Goal: Book appointment/travel/reservation

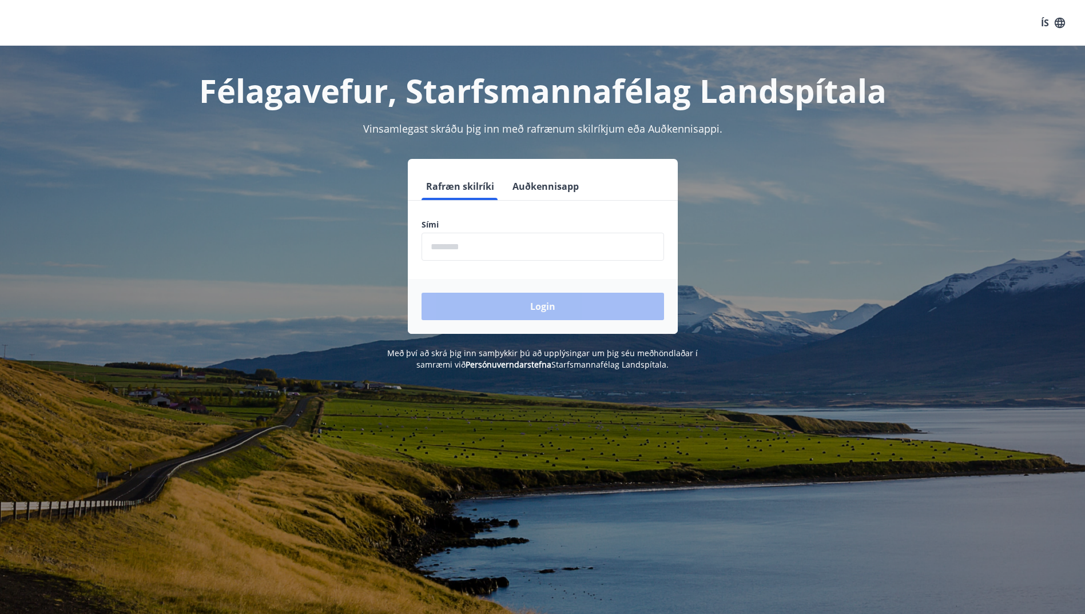
click at [544, 189] on button "Auðkennisapp" at bounding box center [545, 186] width 75 height 27
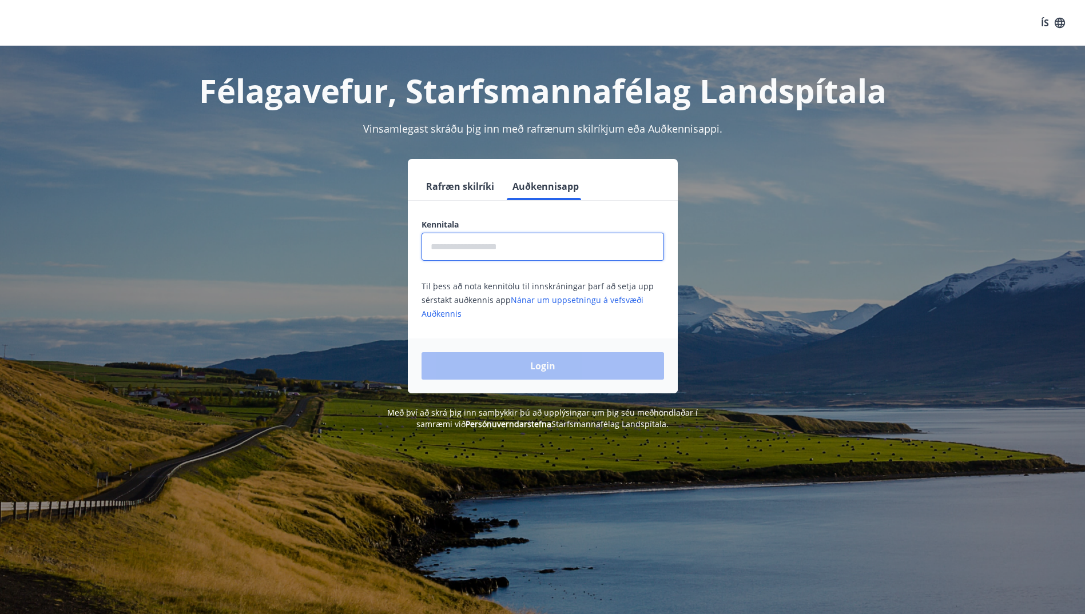
click at [498, 252] on input "text" at bounding box center [542, 247] width 242 height 28
type input "**********"
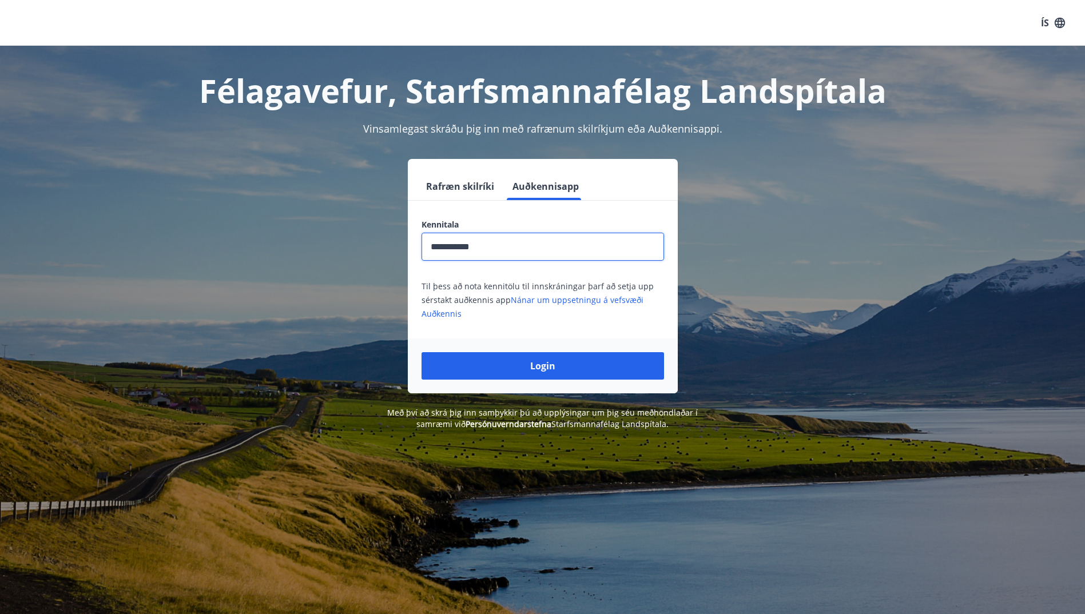
click at [515, 382] on div "Login" at bounding box center [543, 366] width 270 height 55
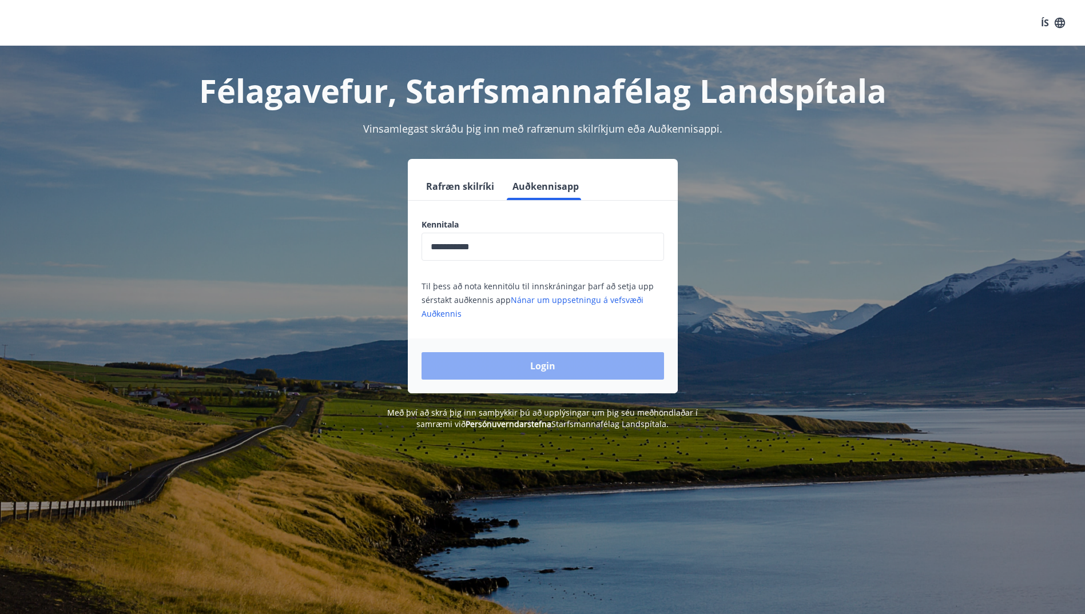
click at [517, 374] on button "Login" at bounding box center [542, 365] width 242 height 27
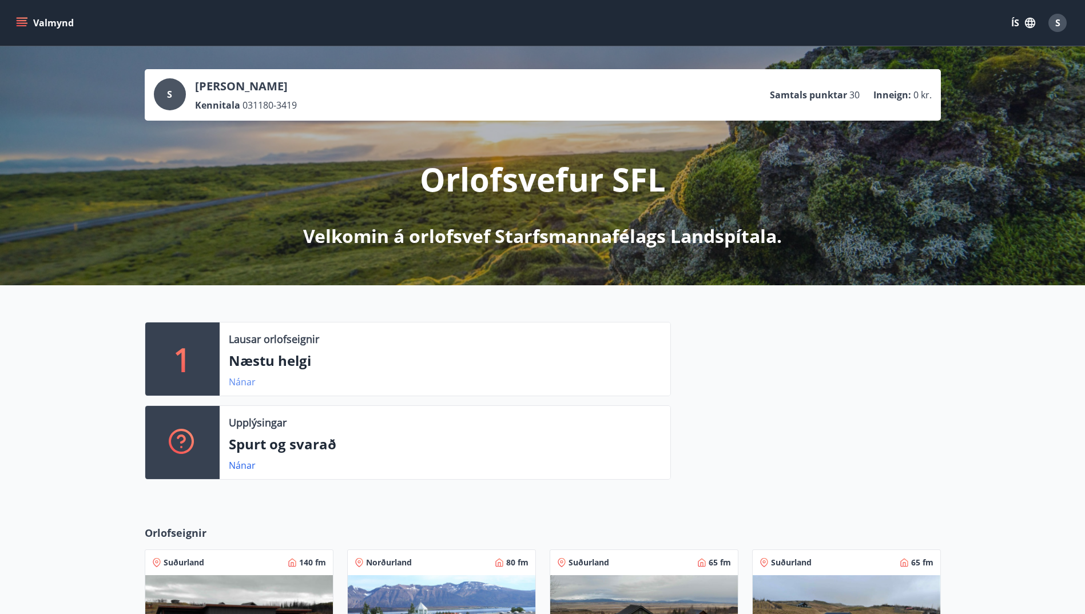
click at [246, 376] on link "Nánar" at bounding box center [242, 382] width 27 height 13
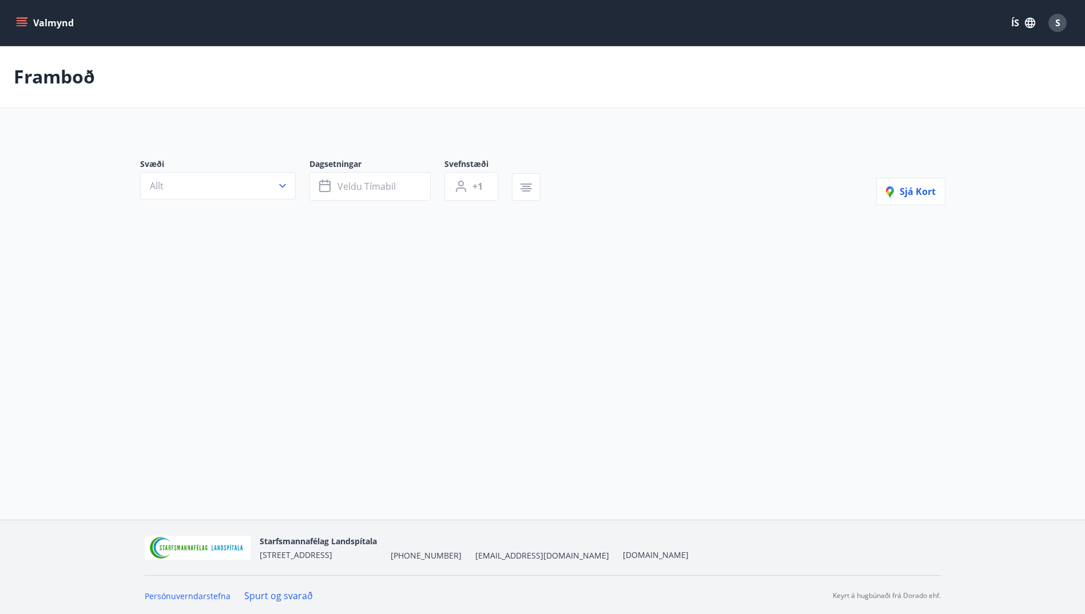
type input "*"
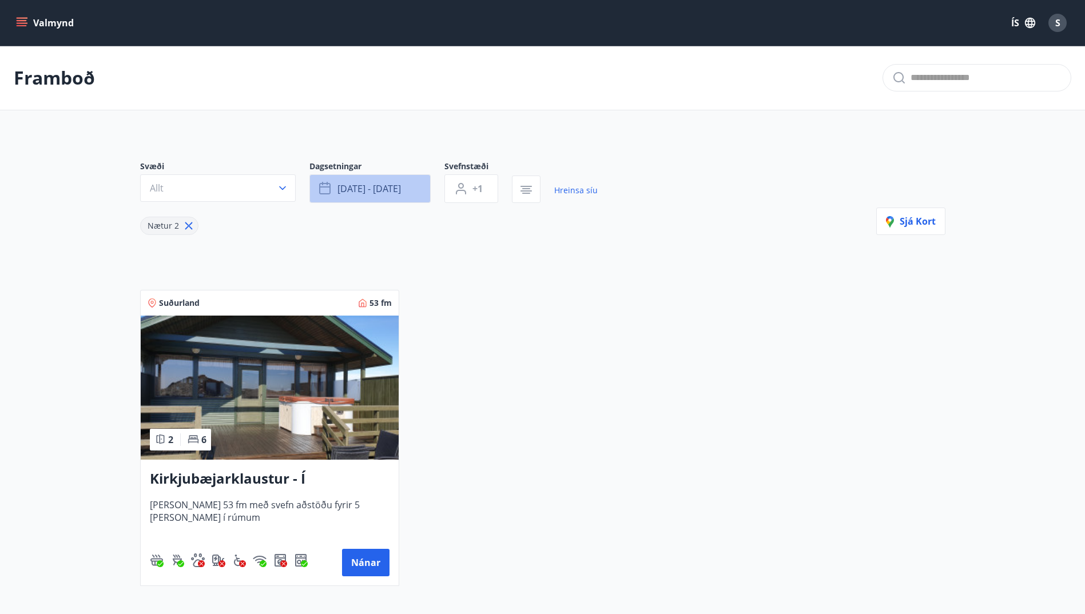
click at [389, 190] on span "[DATE] - [DATE]" at bounding box center [368, 188] width 63 height 13
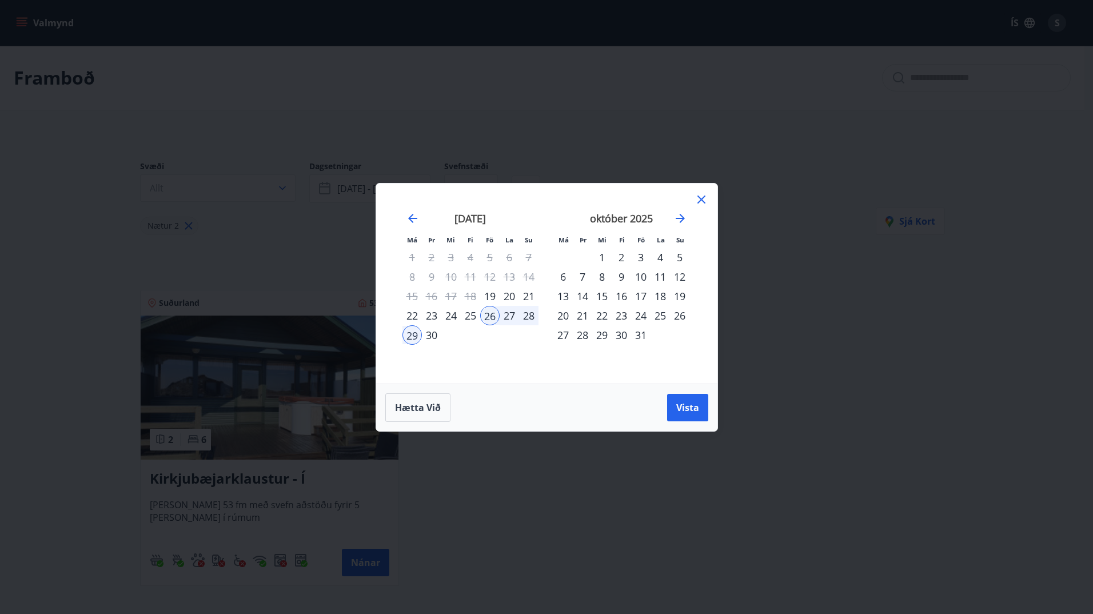
drag, startPoint x: 312, startPoint y: 150, endPoint x: 294, endPoint y: 154, distance: 18.6
click at [312, 150] on div "Má Þr Mi Fi Fö La Su Má Þr Mi Fi Fö La Su [DATE] 1 2 3 4 5 6 7 8 9 10 11 12 13 …" at bounding box center [546, 307] width 1093 height 614
click at [257, 197] on div "Má Þr Mi Fi Fö La Su Má Þr Mi Fi Fö La Su [DATE] 1 2 3 4 5 6 7 8 9 10 11 12 13 …" at bounding box center [546, 307] width 1093 height 614
click at [683, 222] on icon "Move forward to switch to the next month." at bounding box center [681, 219] width 14 height 14
click at [685, 214] on icon "Move forward to switch to the next month." at bounding box center [681, 219] width 14 height 14
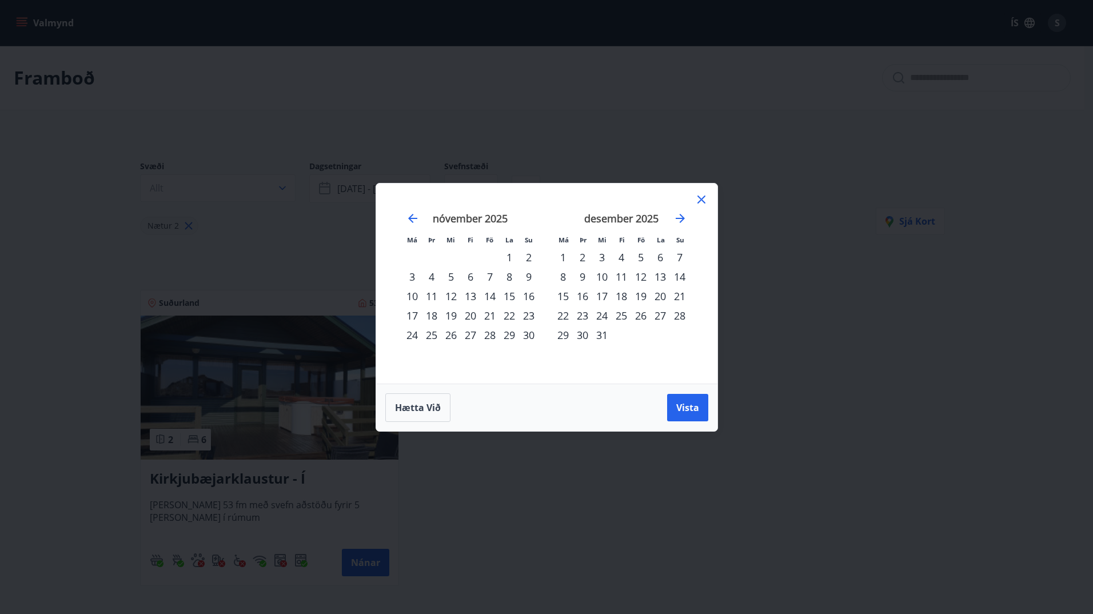
click at [643, 277] on div "12" at bounding box center [640, 276] width 19 height 19
click at [677, 277] on div "14" at bounding box center [679, 276] width 19 height 19
click at [688, 409] on span "Vista" at bounding box center [687, 407] width 23 height 13
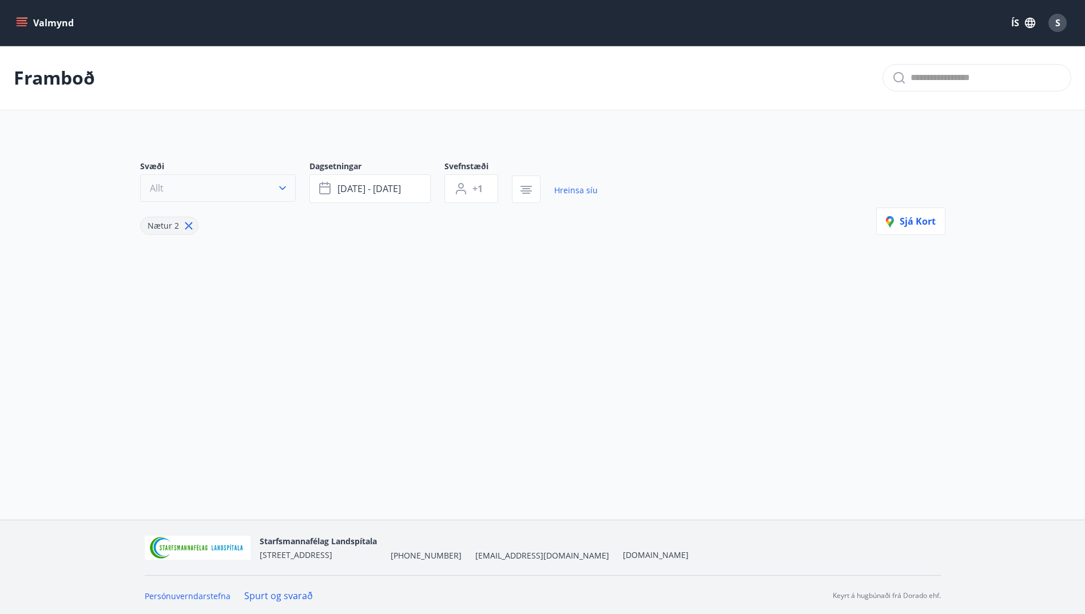
click at [239, 186] on button "Allt" at bounding box center [218, 187] width 156 height 27
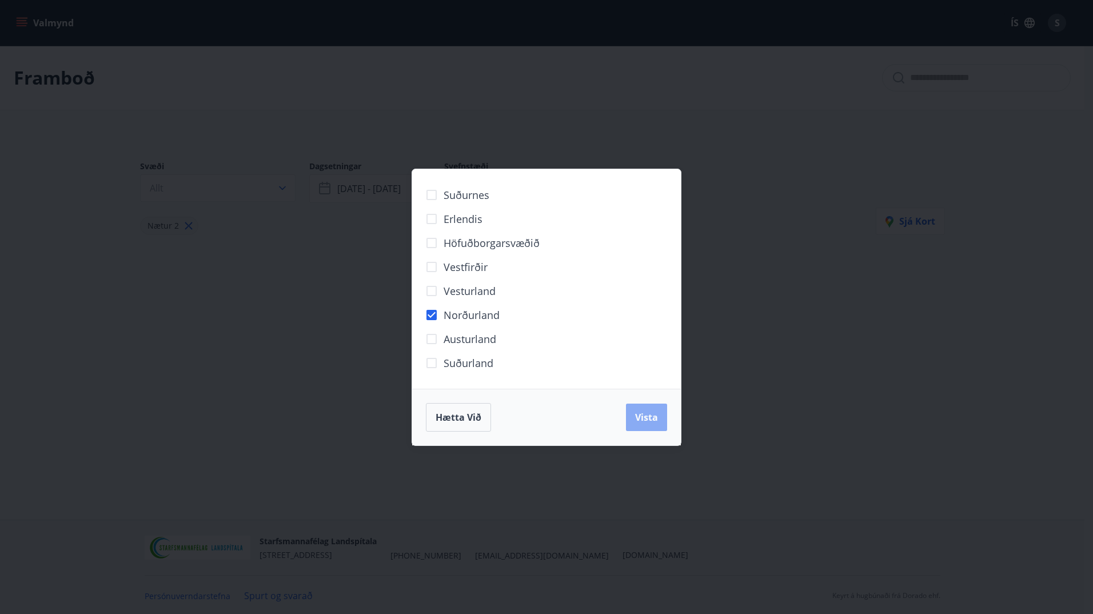
click at [644, 412] on span "Vista" at bounding box center [646, 417] width 23 height 13
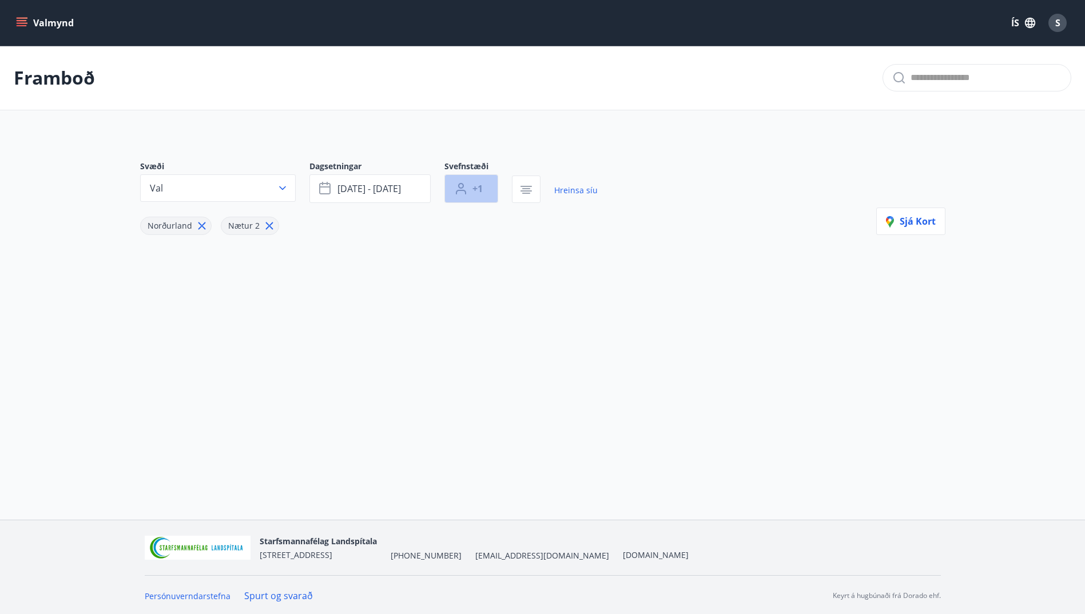
click at [465, 181] on button "+1" at bounding box center [471, 188] width 54 height 29
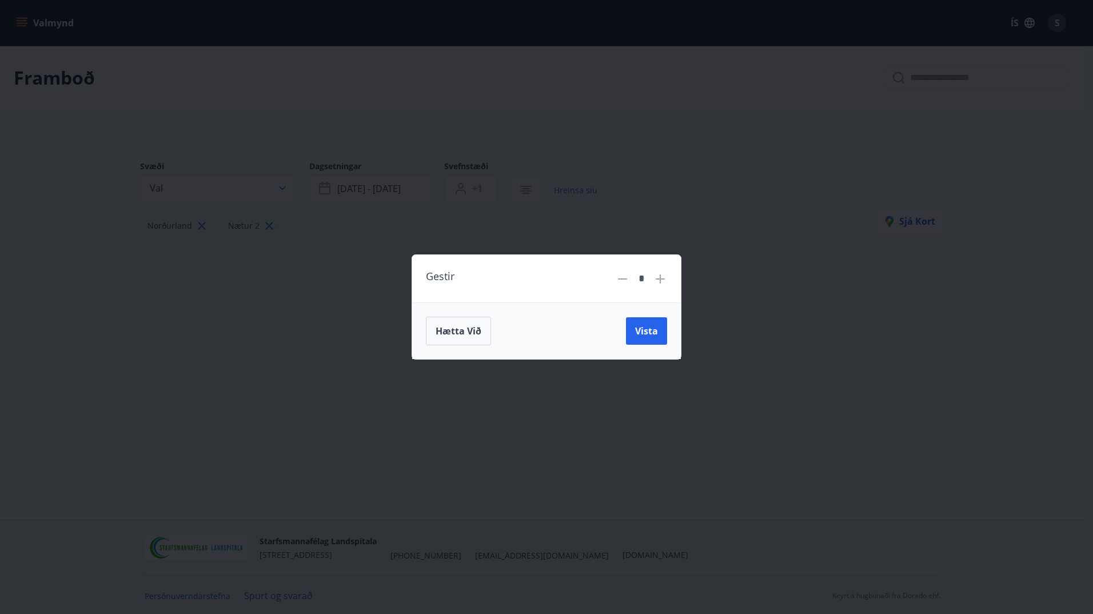
click at [658, 282] on icon at bounding box center [661, 279] width 14 height 14
type input "*"
click at [639, 329] on span "Vista" at bounding box center [646, 331] width 23 height 13
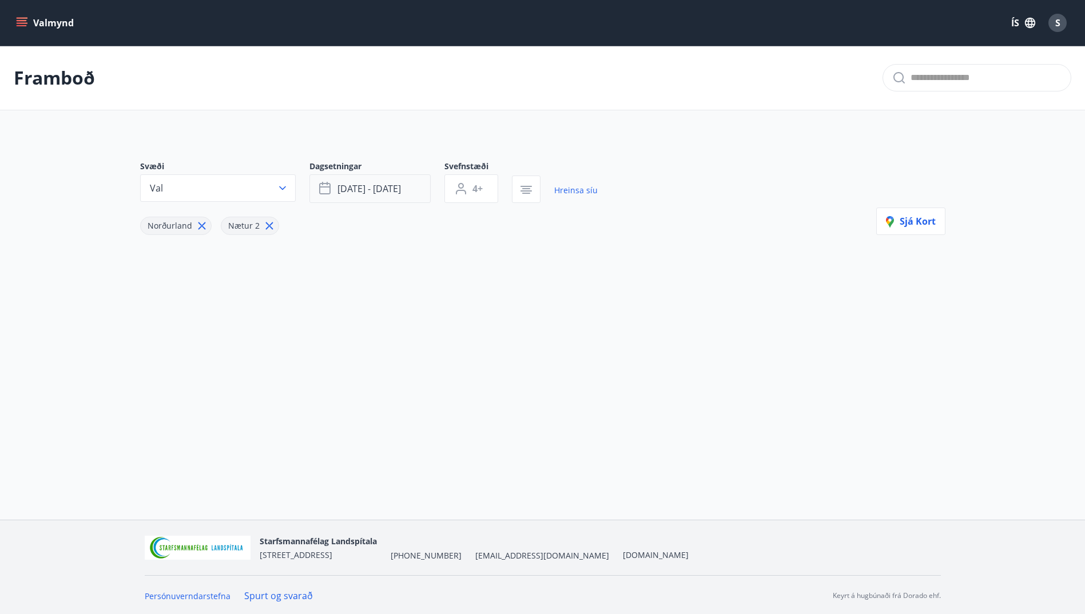
click at [386, 192] on span "[DATE] - [DATE]" at bounding box center [368, 188] width 63 height 13
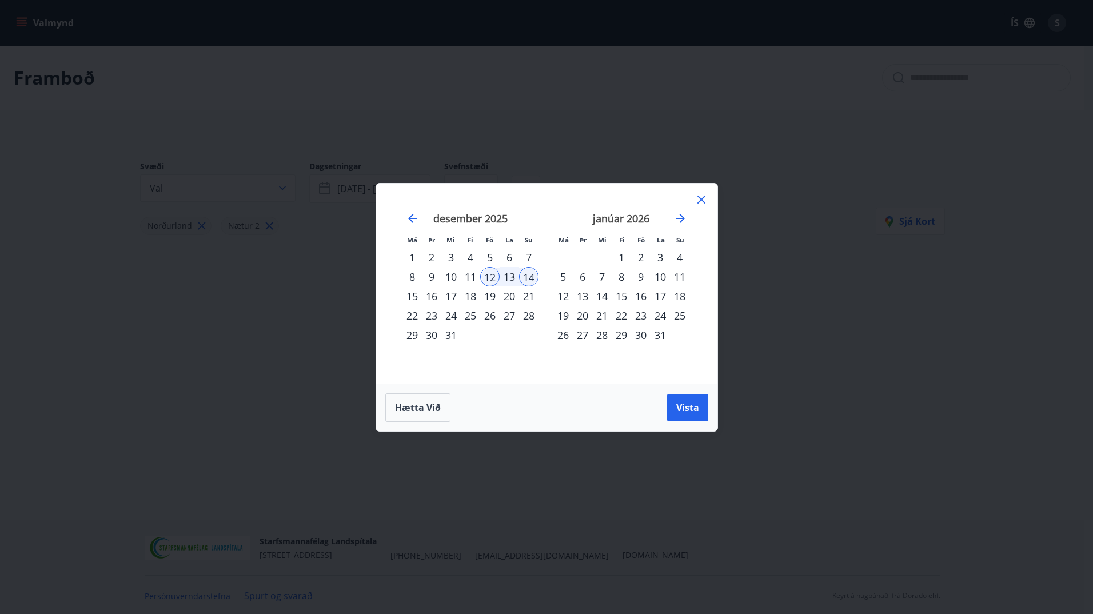
click at [492, 296] on div "19" at bounding box center [489, 295] width 19 height 19
click at [481, 254] on div "5" at bounding box center [489, 257] width 19 height 19
click at [528, 256] on div "7" at bounding box center [528, 257] width 19 height 19
click at [687, 403] on span "Vista" at bounding box center [687, 407] width 23 height 13
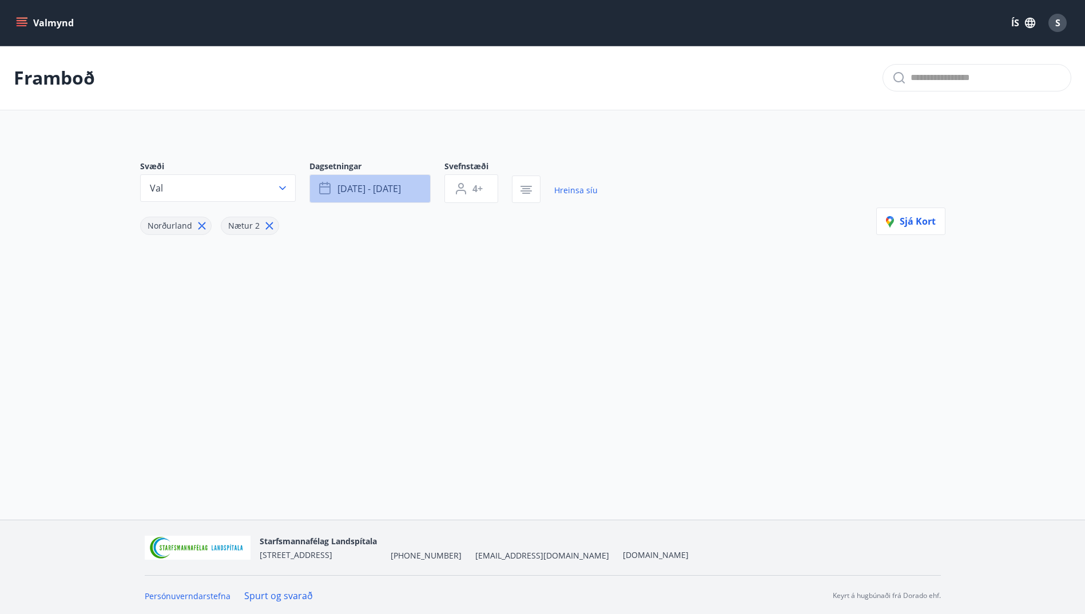
click at [384, 185] on span "[DATE] - [DATE]" at bounding box center [368, 188] width 63 height 13
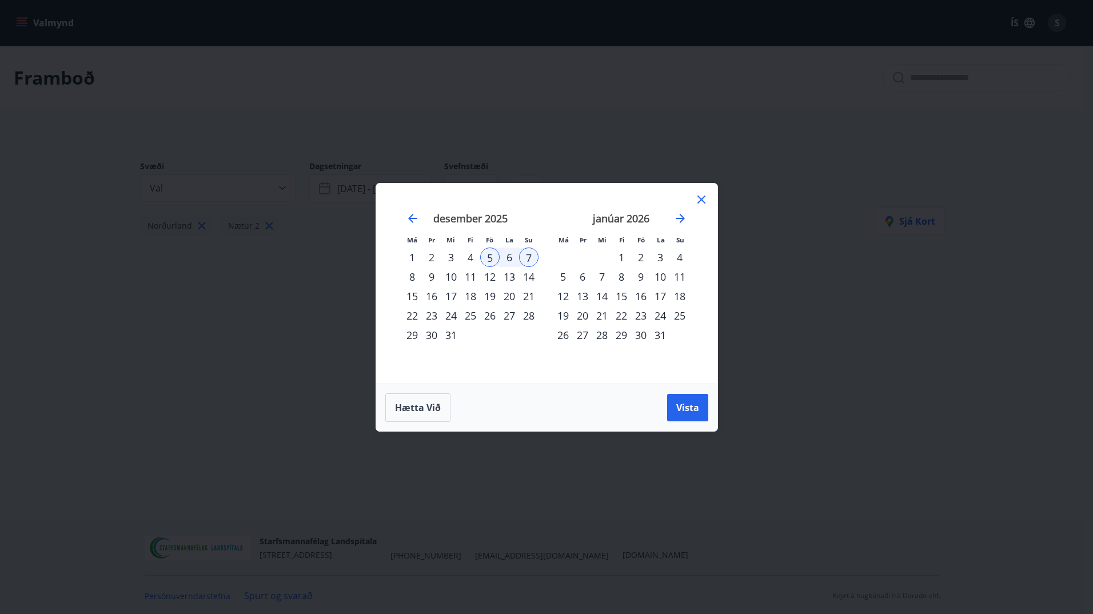
drag, startPoint x: 492, startPoint y: 297, endPoint x: 520, endPoint y: 296, distance: 28.6
click at [492, 297] on div "19" at bounding box center [489, 295] width 19 height 19
click at [534, 294] on div "21" at bounding box center [528, 295] width 19 height 19
click at [682, 403] on span "Vista" at bounding box center [687, 407] width 23 height 13
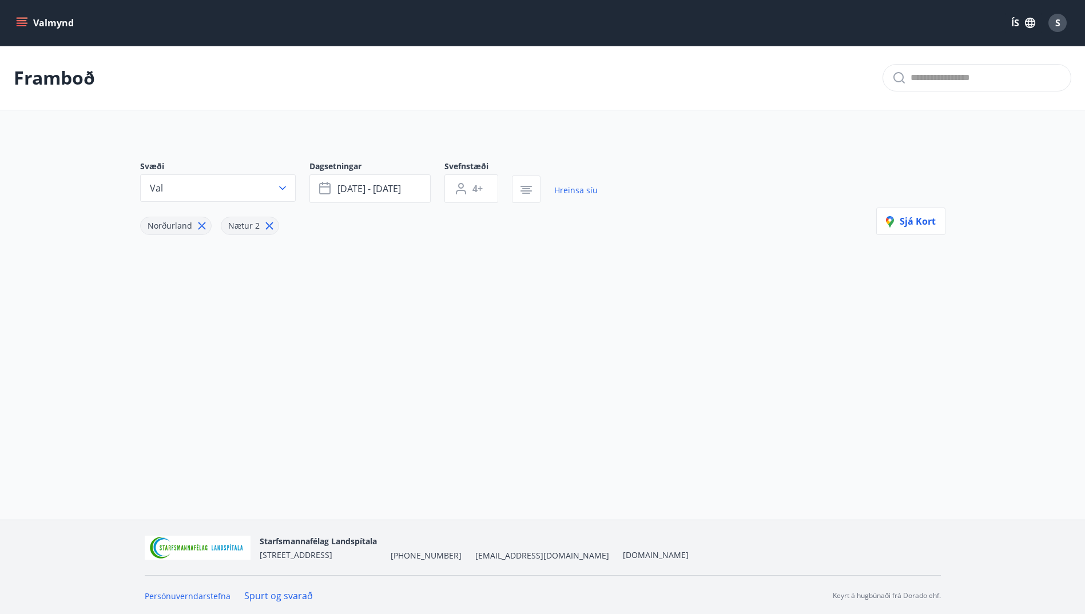
click at [201, 226] on icon at bounding box center [201, 225] width 7 height 7
click at [922, 218] on span "Sjá kort" at bounding box center [911, 221] width 50 height 13
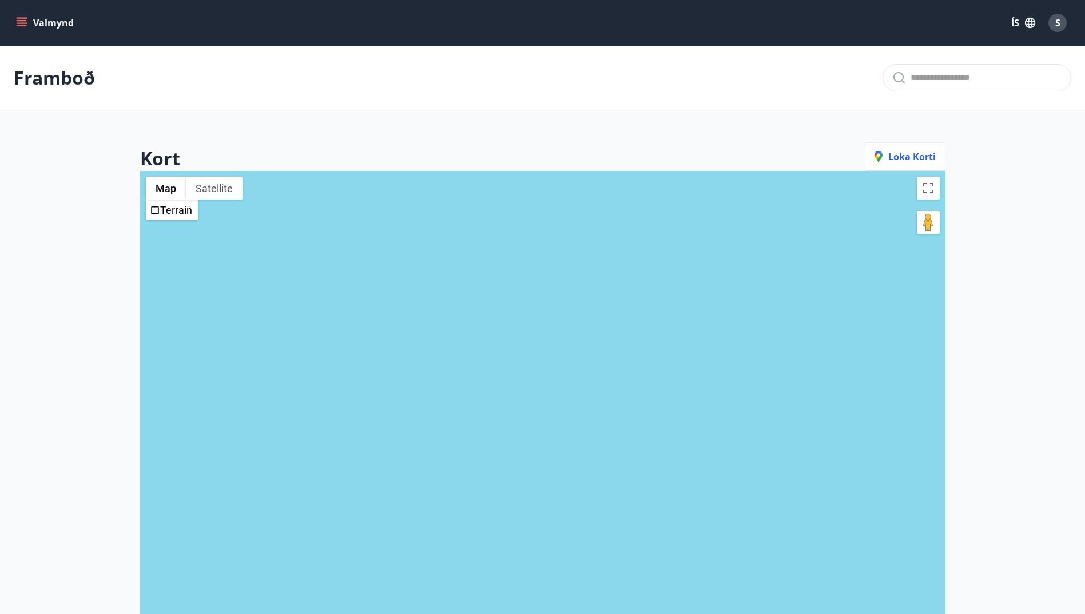
click at [15, 11] on div "Valmynd ÍS S" at bounding box center [542, 22] width 1057 height 27
click at [17, 23] on icon "menu" at bounding box center [23, 22] width 13 height 1
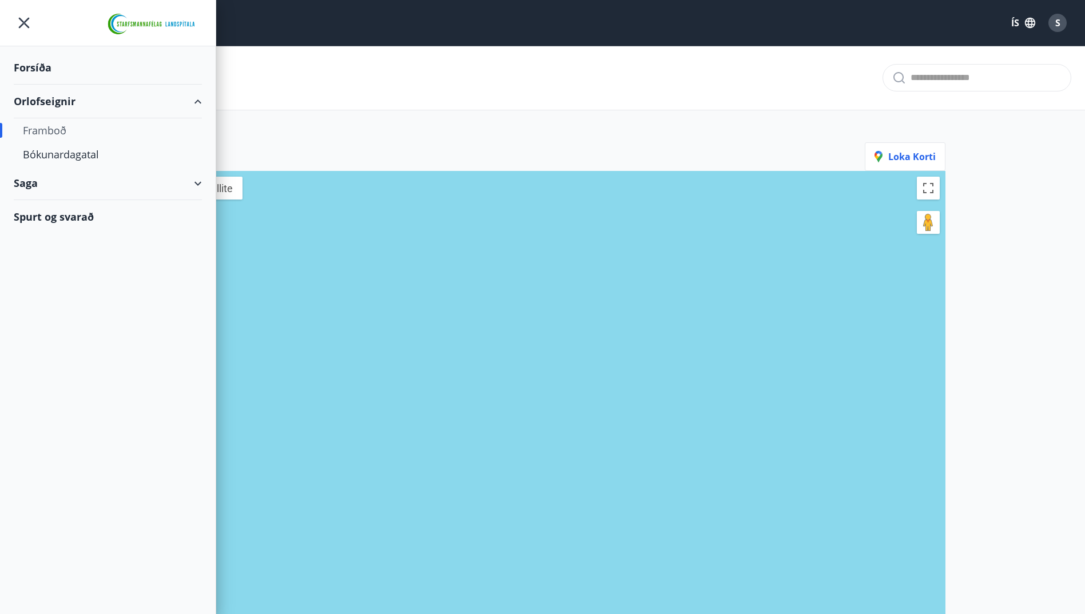
click at [38, 67] on div "Forsíða" at bounding box center [108, 68] width 188 height 34
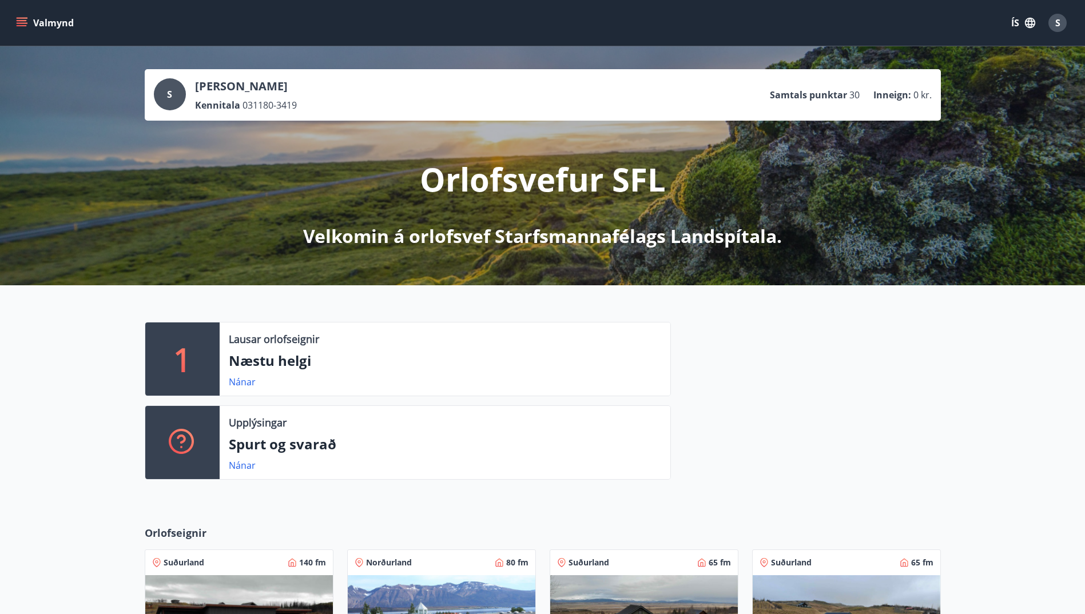
click at [271, 369] on p "Næstu helgi" at bounding box center [445, 360] width 432 height 19
click at [243, 384] on link "Nánar" at bounding box center [242, 382] width 27 height 13
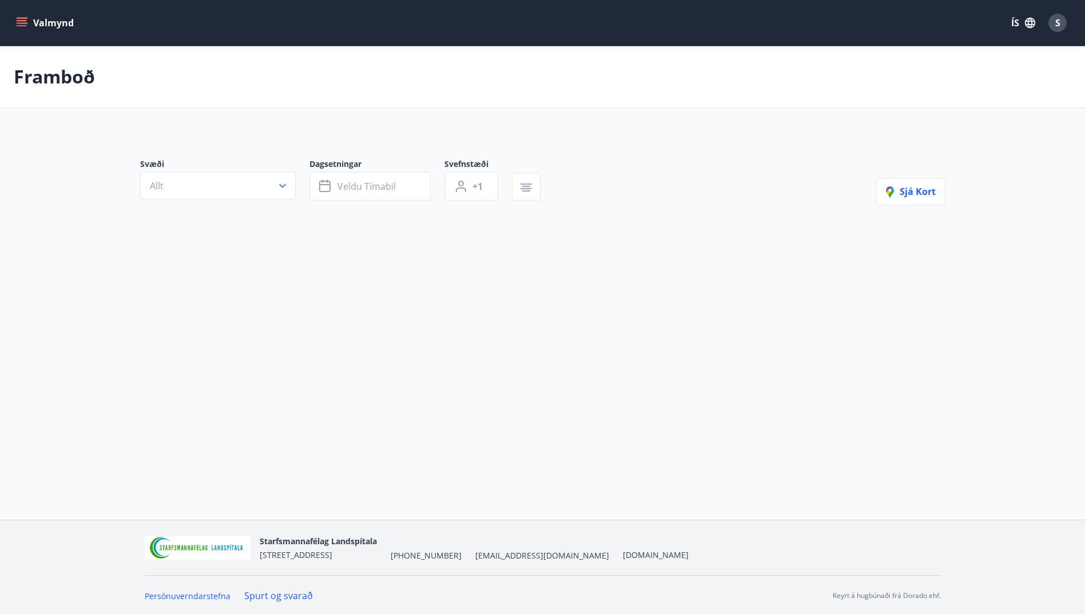
type input "*"
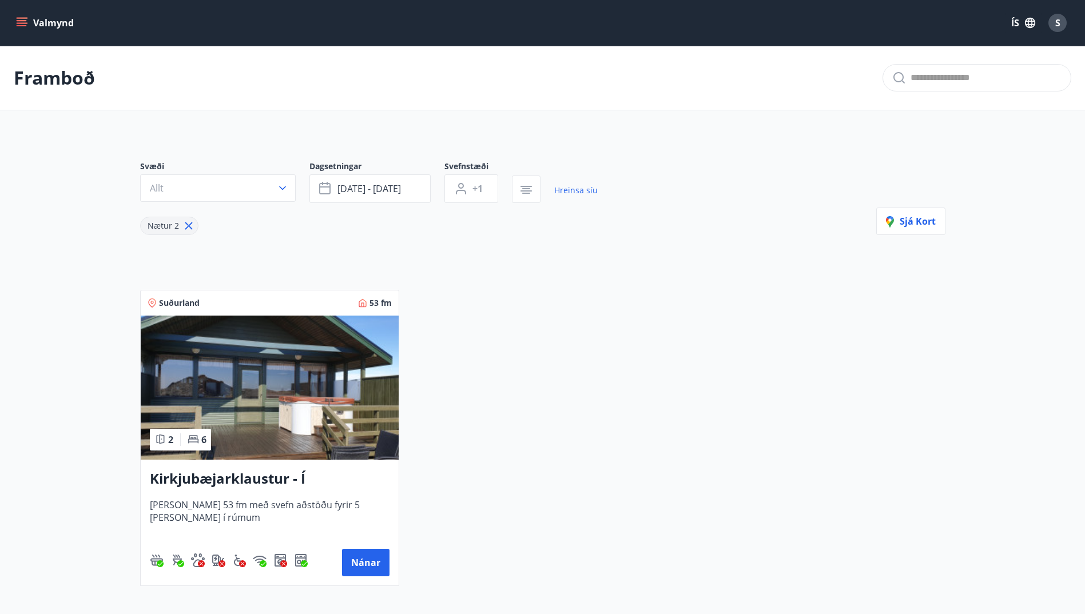
click at [15, 20] on button "Valmynd" at bounding box center [46, 23] width 65 height 21
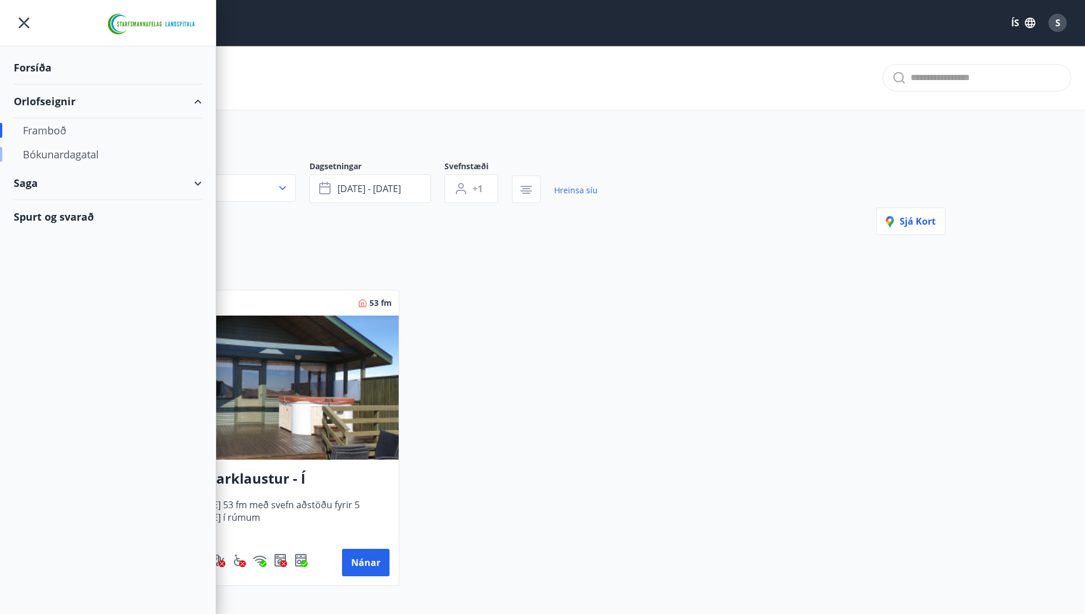
click at [31, 153] on div "Bókunardagatal" at bounding box center [108, 154] width 170 height 24
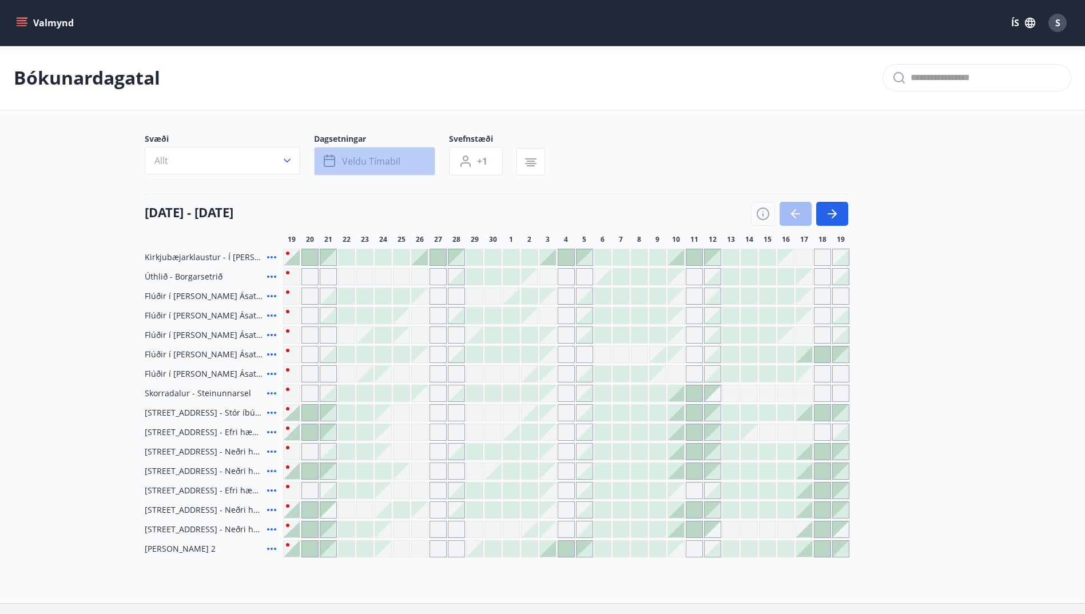
click at [391, 168] on button "Veldu tímabil" at bounding box center [374, 161] width 121 height 29
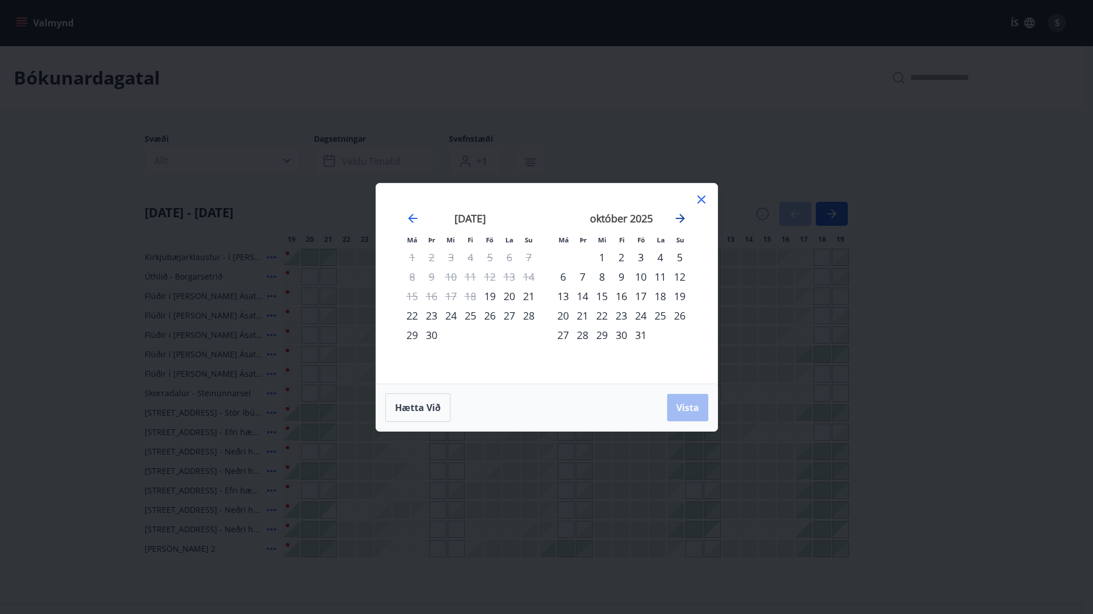
click at [678, 216] on icon "Move forward to switch to the next month." at bounding box center [681, 219] width 14 height 14
click at [570, 254] on div "1" at bounding box center [562, 257] width 19 height 19
drag, startPoint x: 603, startPoint y: 313, endPoint x: 593, endPoint y: 313, distance: 10.3
click at [602, 313] on div "24" at bounding box center [601, 315] width 19 height 19
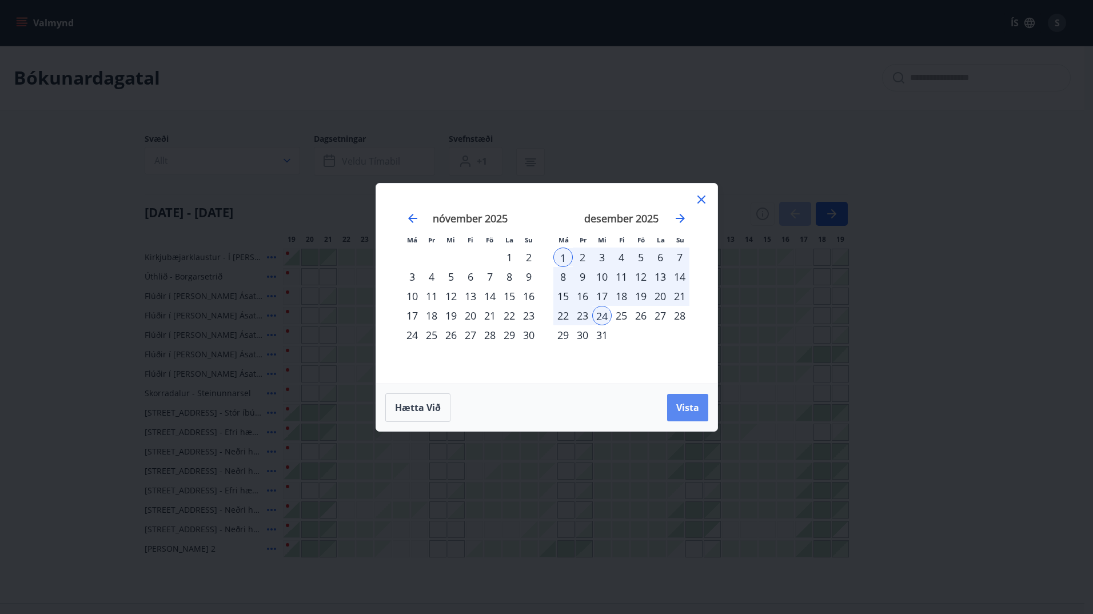
click at [691, 406] on span "Vista" at bounding box center [687, 407] width 23 height 13
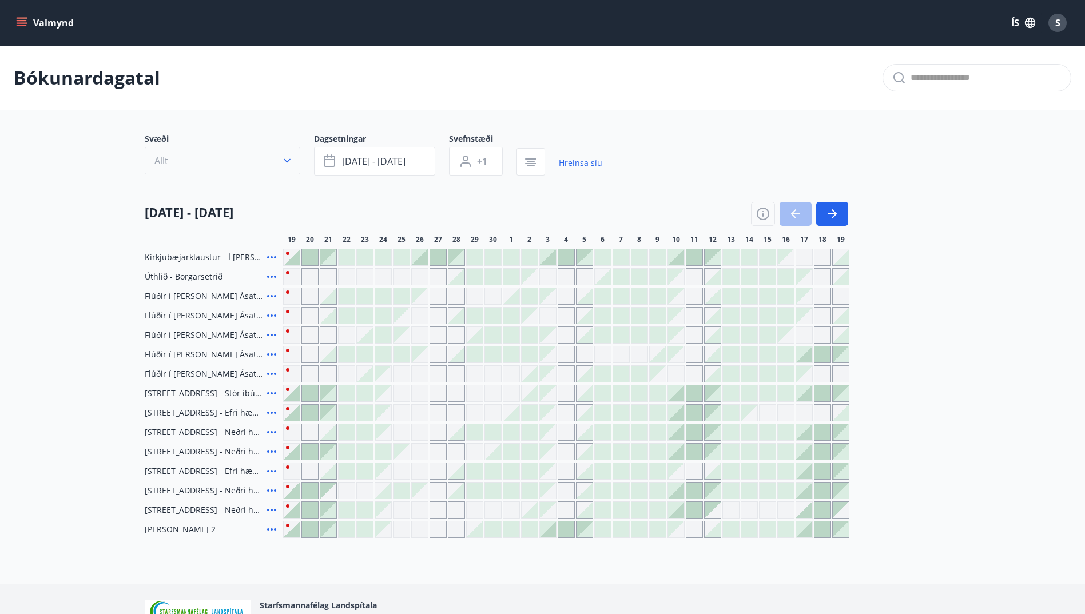
click at [282, 164] on icon "button" at bounding box center [286, 160] width 11 height 11
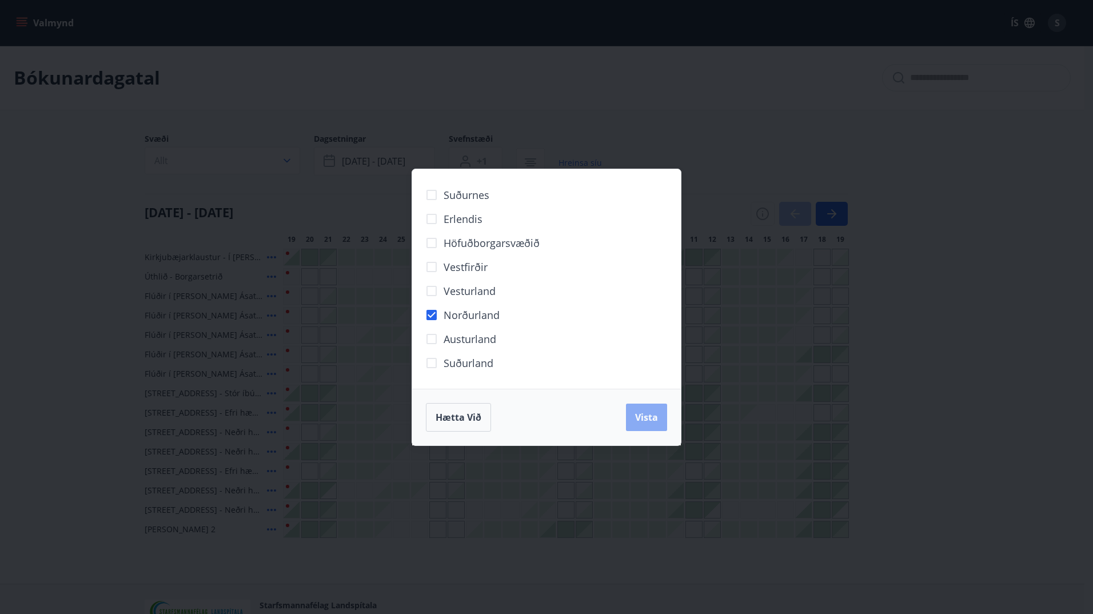
click at [633, 414] on button "Vista" at bounding box center [646, 417] width 41 height 27
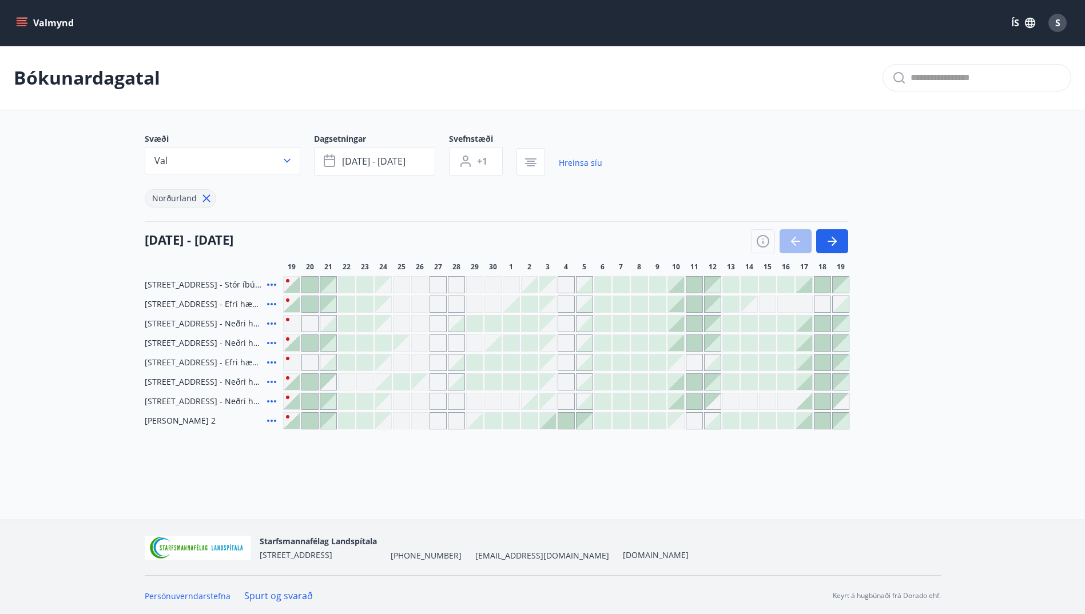
click at [547, 365] on div "Gráir dagar eru ekki bókanlegir" at bounding box center [548, 363] width 16 height 16
click at [694, 341] on div at bounding box center [694, 343] width 16 height 16
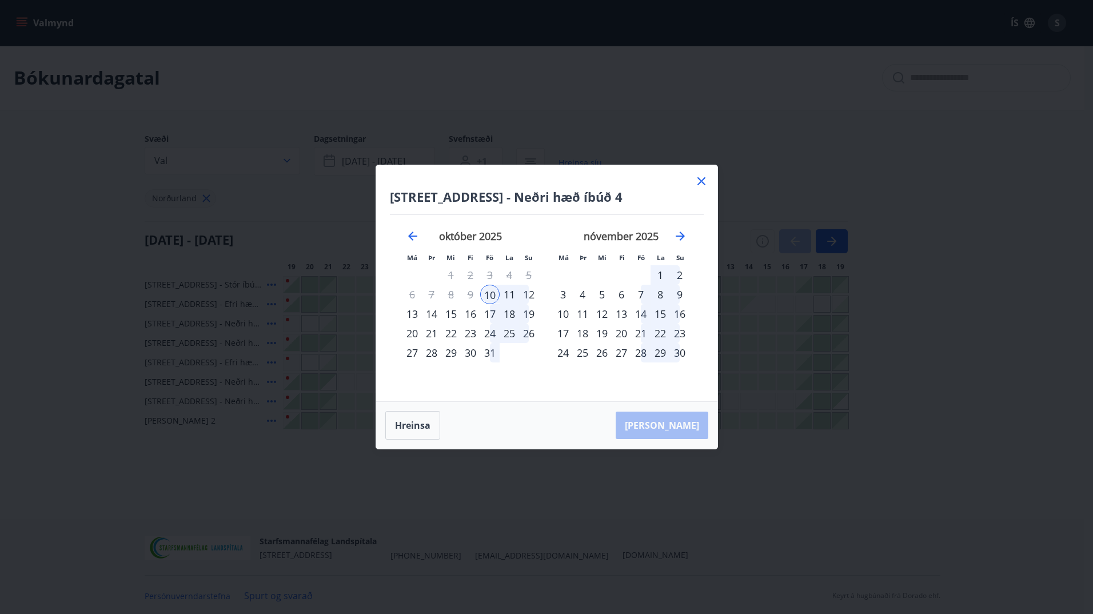
click at [702, 178] on icon at bounding box center [702, 181] width 14 height 14
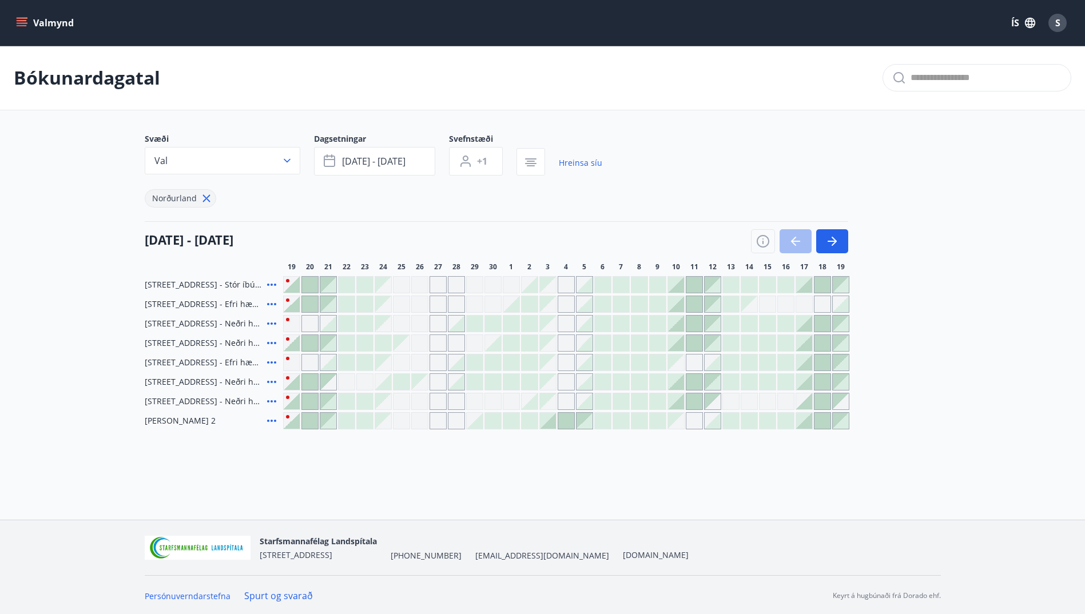
click at [678, 286] on div at bounding box center [676, 285] width 16 height 16
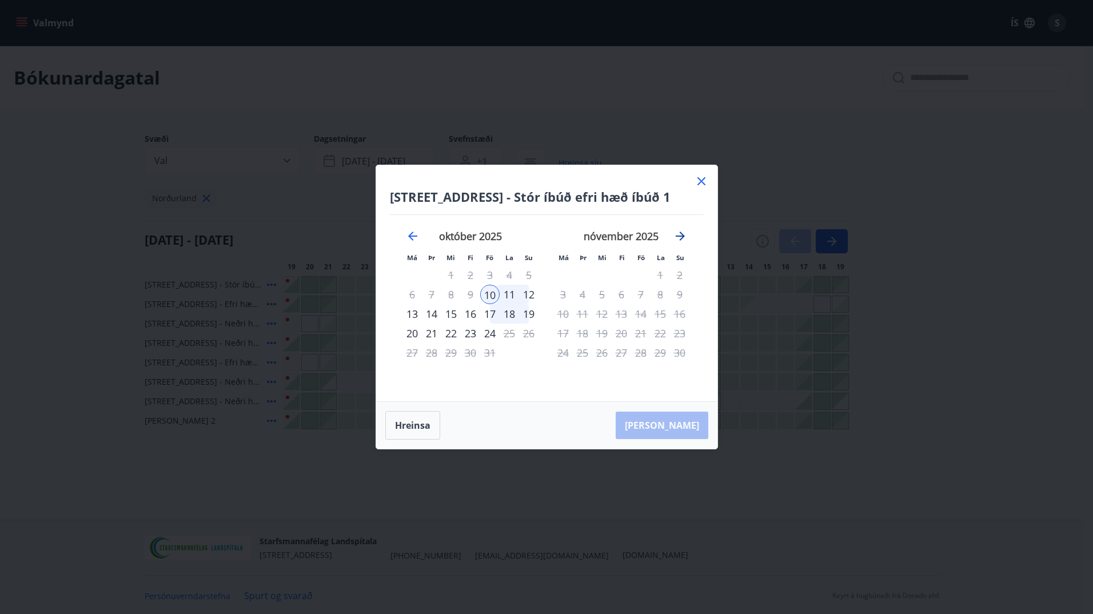
click at [681, 237] on icon "Move forward to switch to the next month." at bounding box center [681, 236] width 14 height 14
click at [699, 177] on icon at bounding box center [702, 181] width 14 height 14
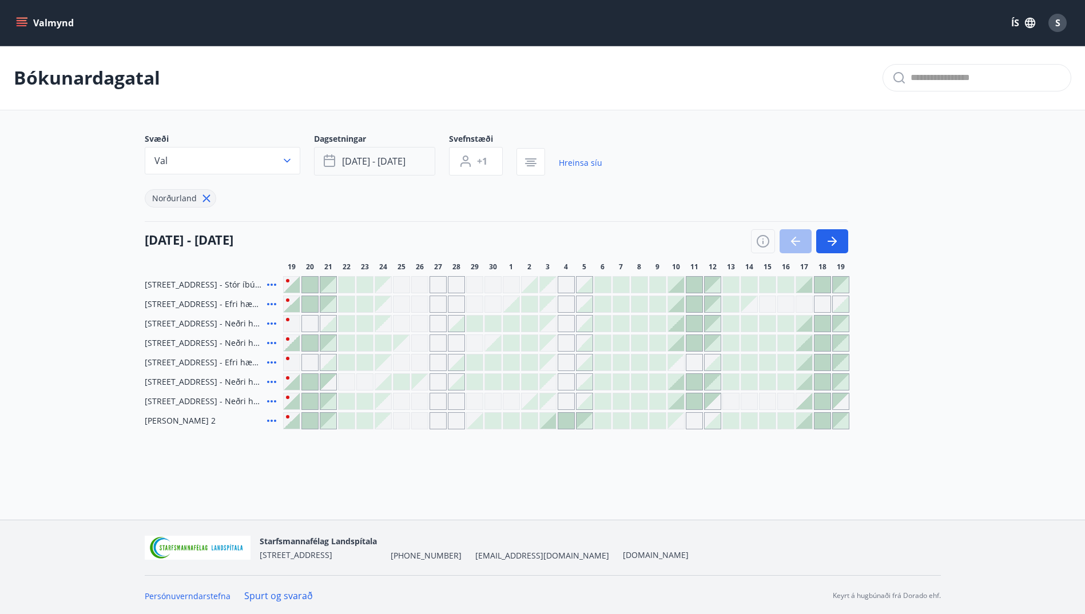
click at [407, 166] on button "[DATE] - [DATE]" at bounding box center [374, 161] width 121 height 29
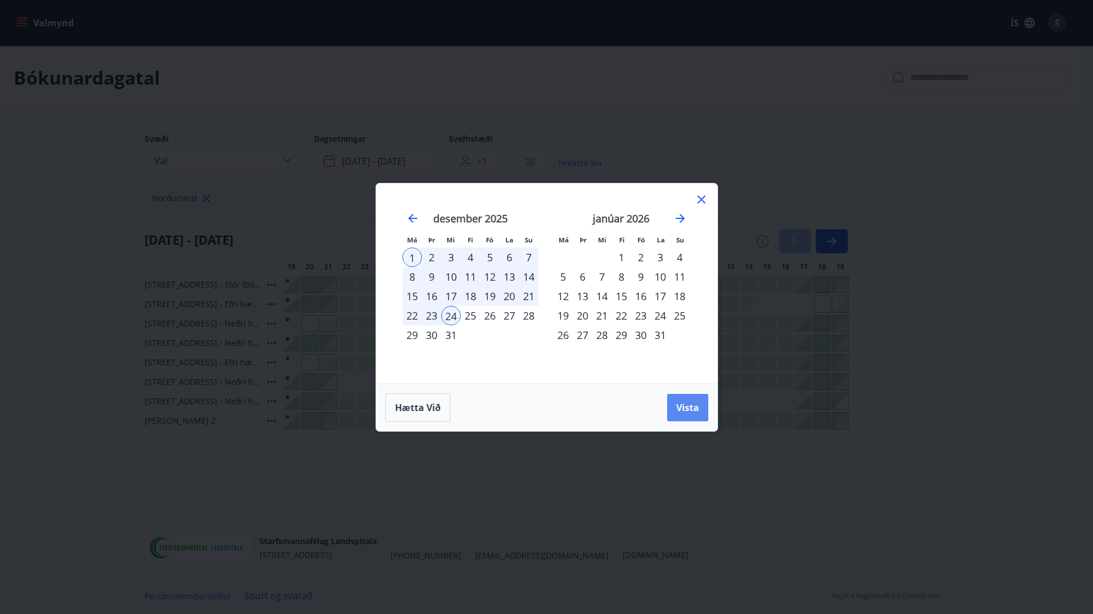
click at [689, 404] on span "Vista" at bounding box center [687, 407] width 23 height 13
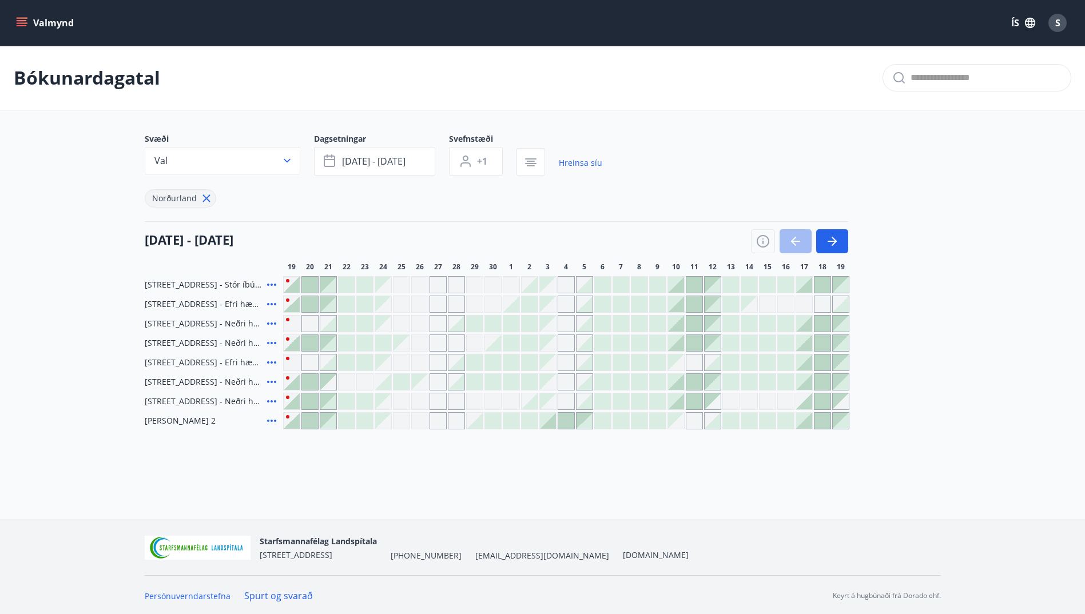
scroll to position [2, 0]
click at [830, 237] on icon "button" at bounding box center [832, 240] width 14 height 14
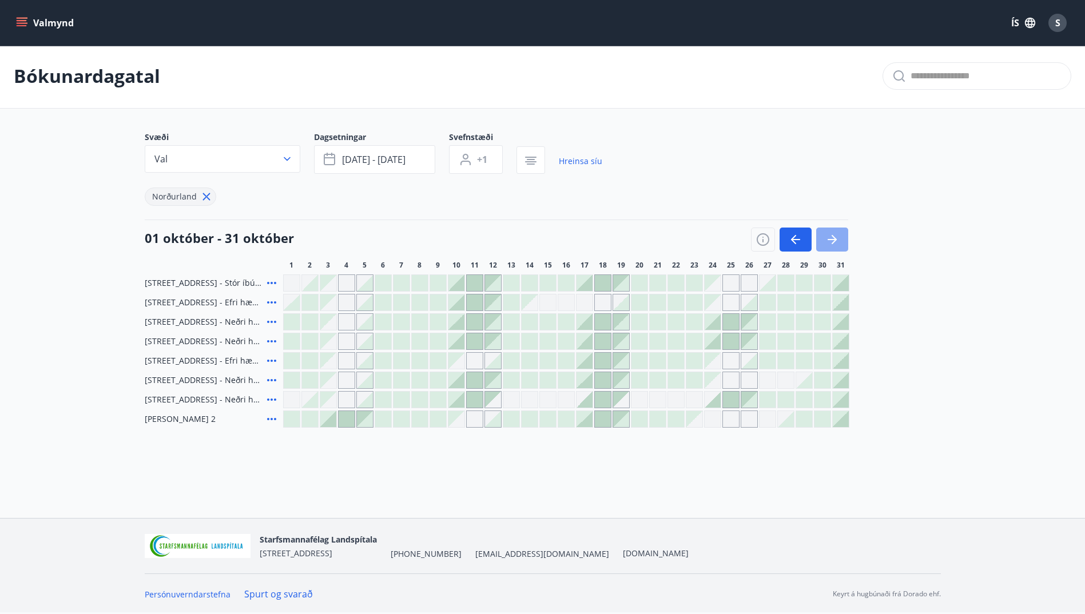
click at [830, 237] on icon "button" at bounding box center [832, 240] width 14 height 14
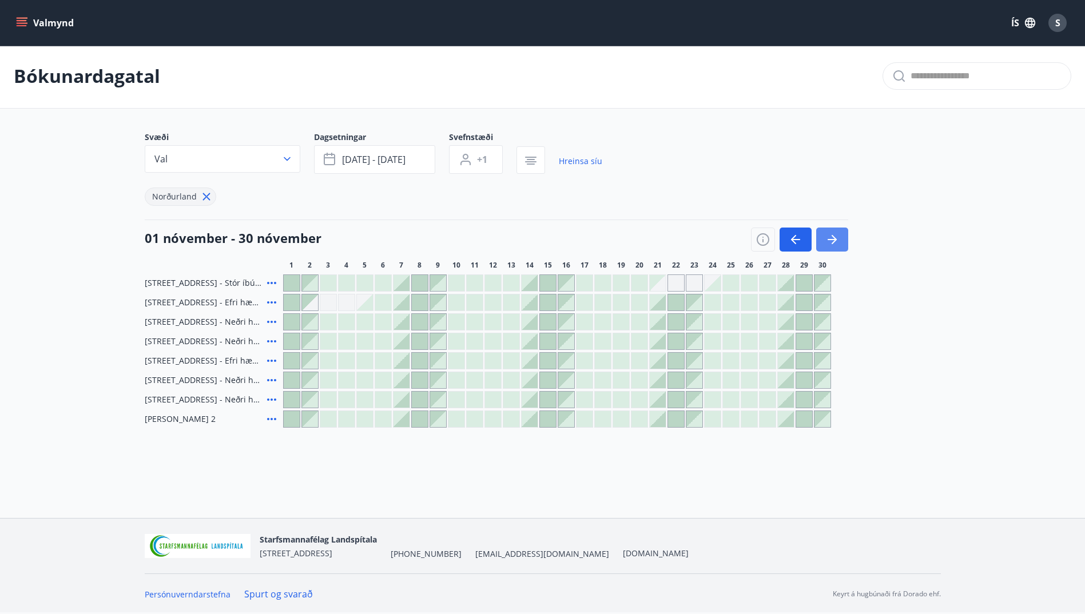
click at [830, 237] on icon "button" at bounding box center [832, 240] width 14 height 14
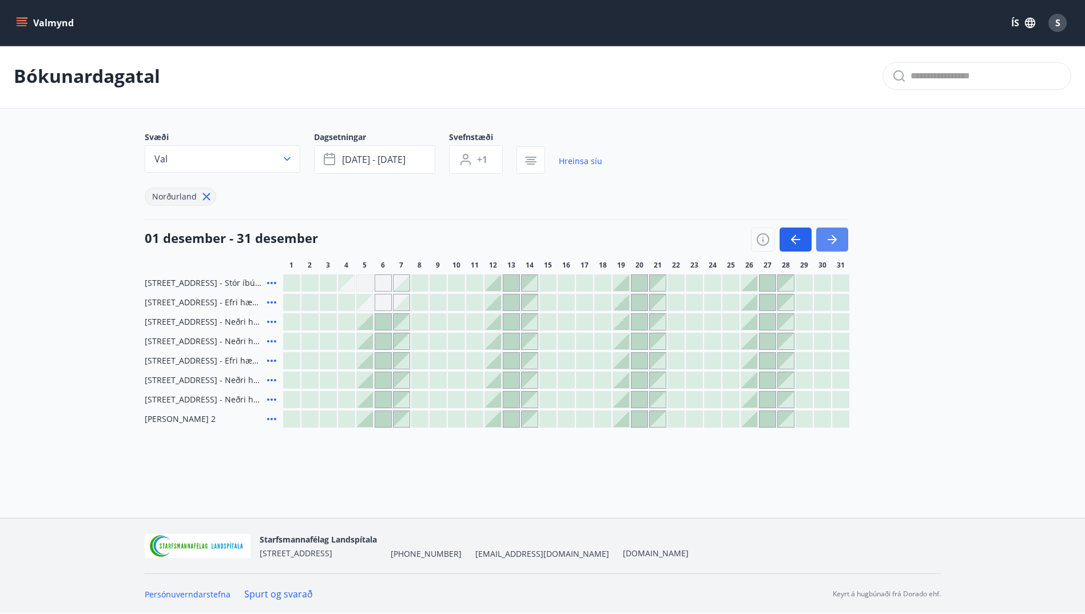
click at [830, 237] on icon "button" at bounding box center [832, 240] width 14 height 14
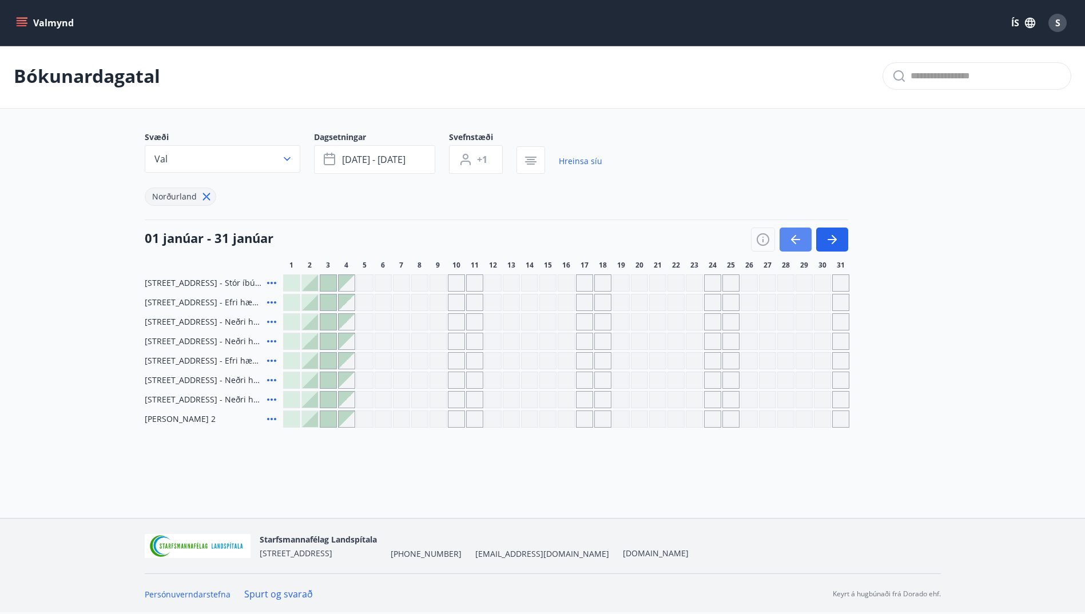
click at [795, 241] on icon "button" at bounding box center [796, 240] width 14 height 14
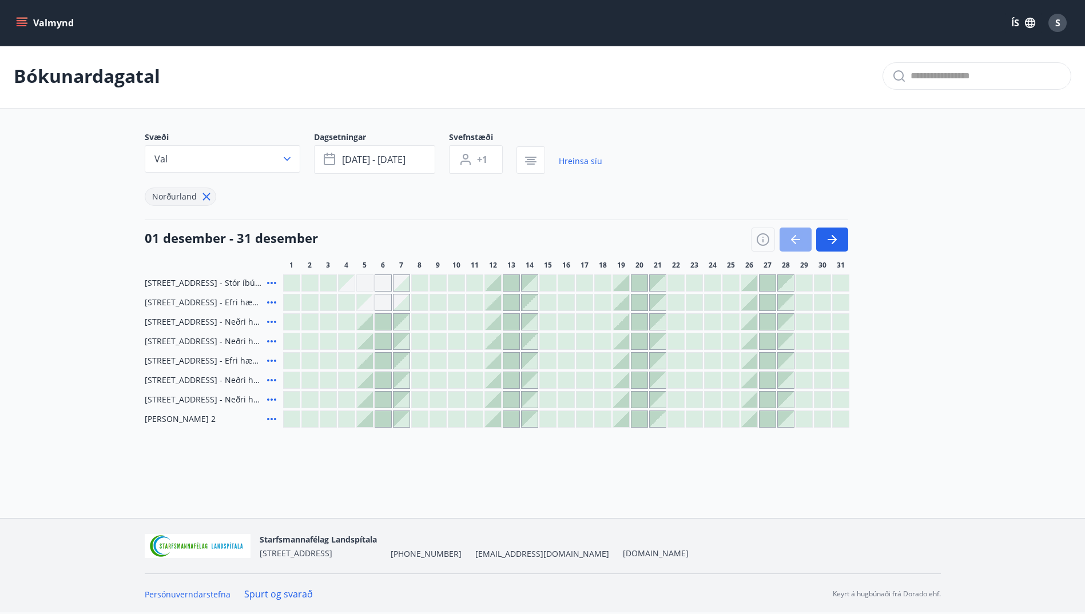
click at [794, 241] on icon "button" at bounding box center [796, 240] width 14 height 14
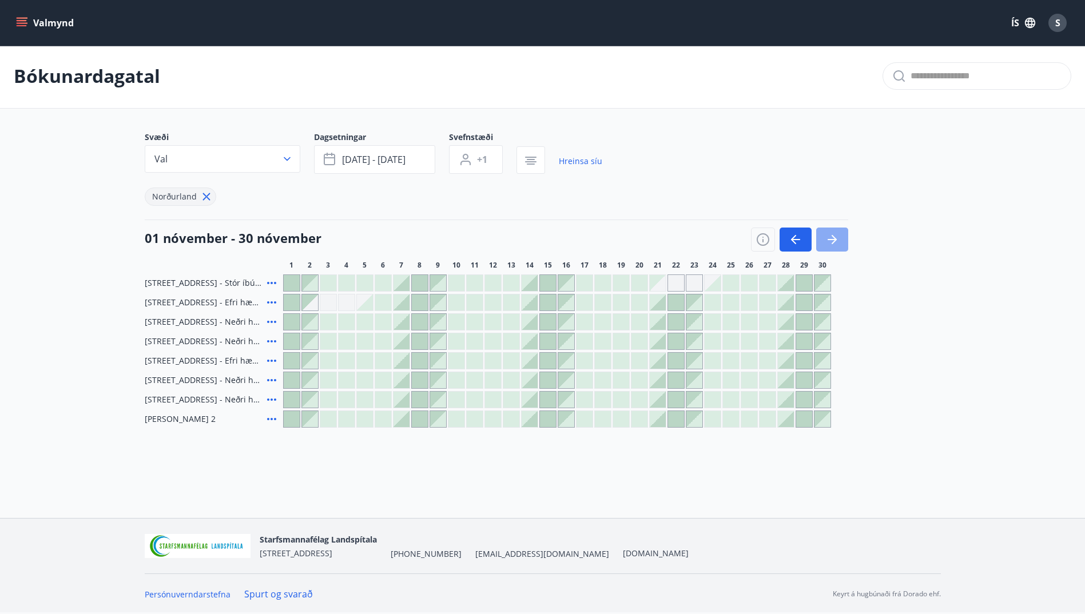
click at [822, 241] on button "button" at bounding box center [832, 240] width 32 height 24
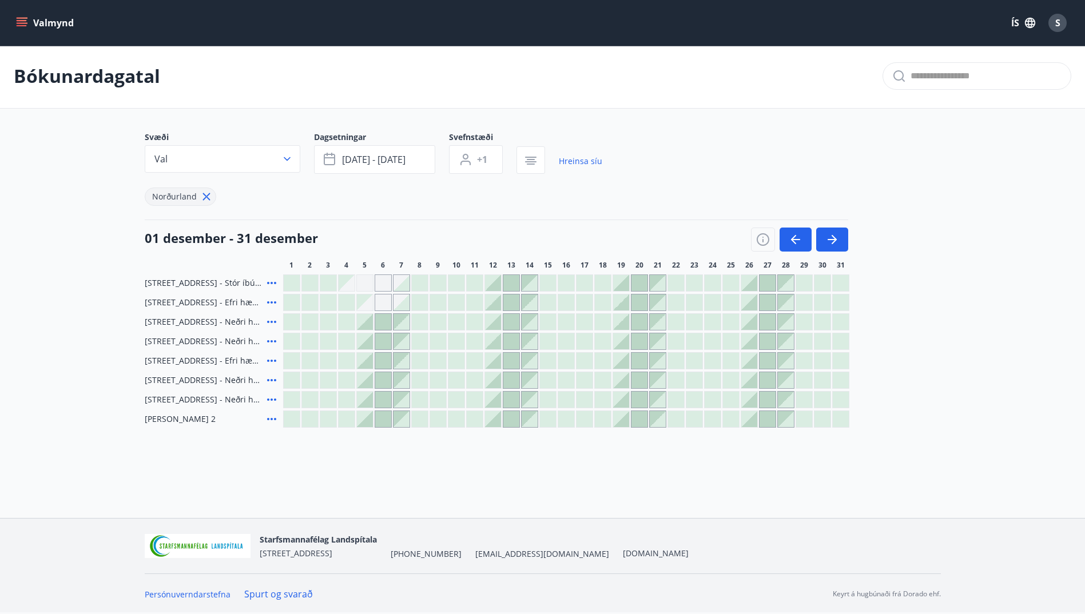
click at [491, 284] on div at bounding box center [493, 283] width 16 height 16
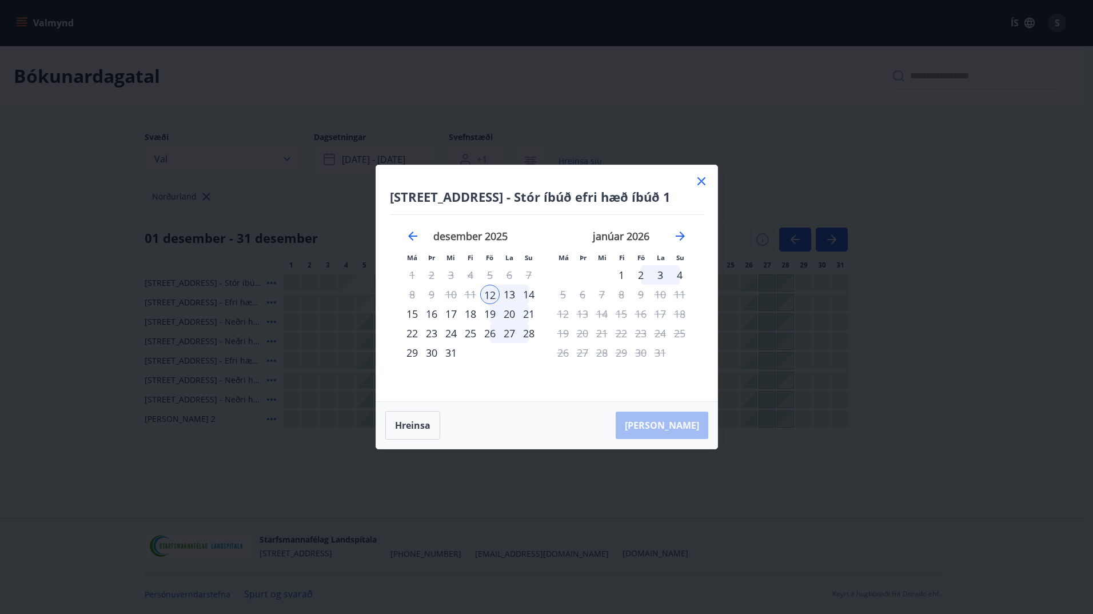
click at [531, 297] on div "14" at bounding box center [528, 294] width 19 height 19
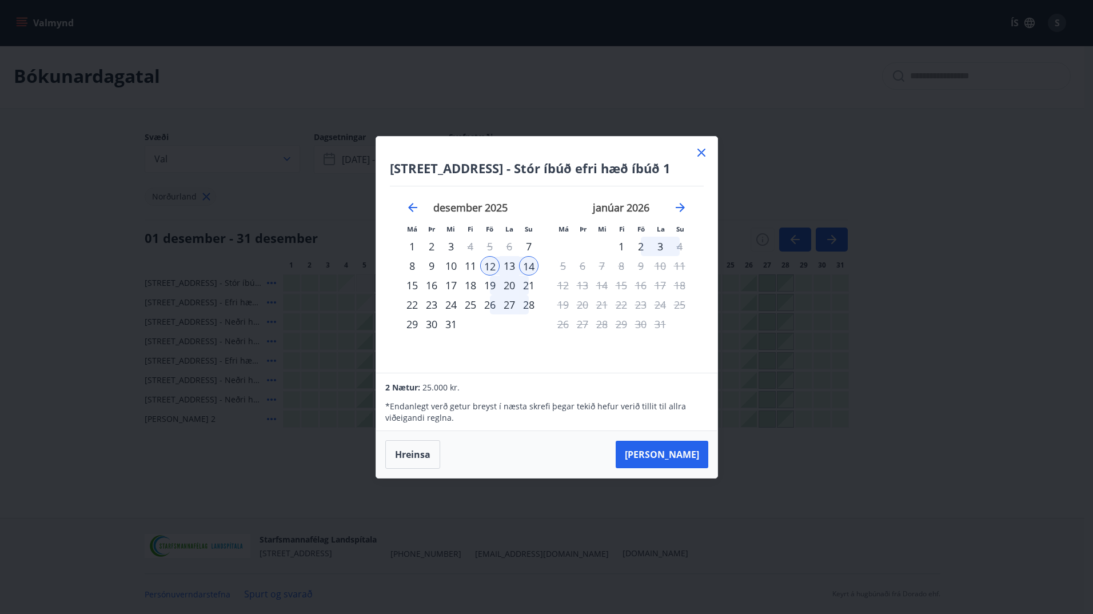
click at [702, 153] on icon at bounding box center [702, 153] width 8 height 8
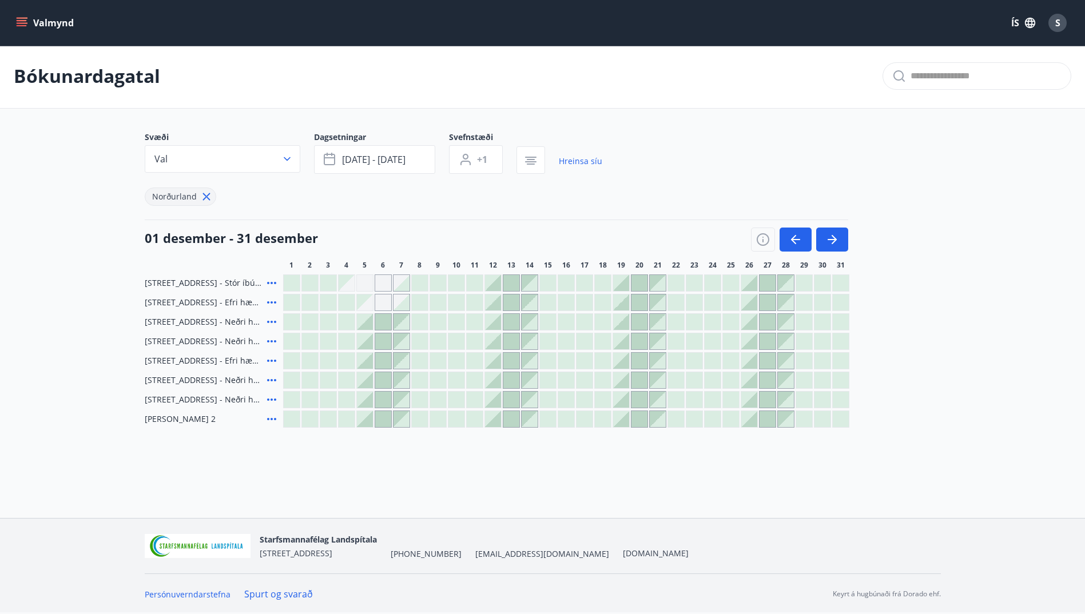
click at [270, 281] on icon at bounding box center [272, 283] width 14 height 14
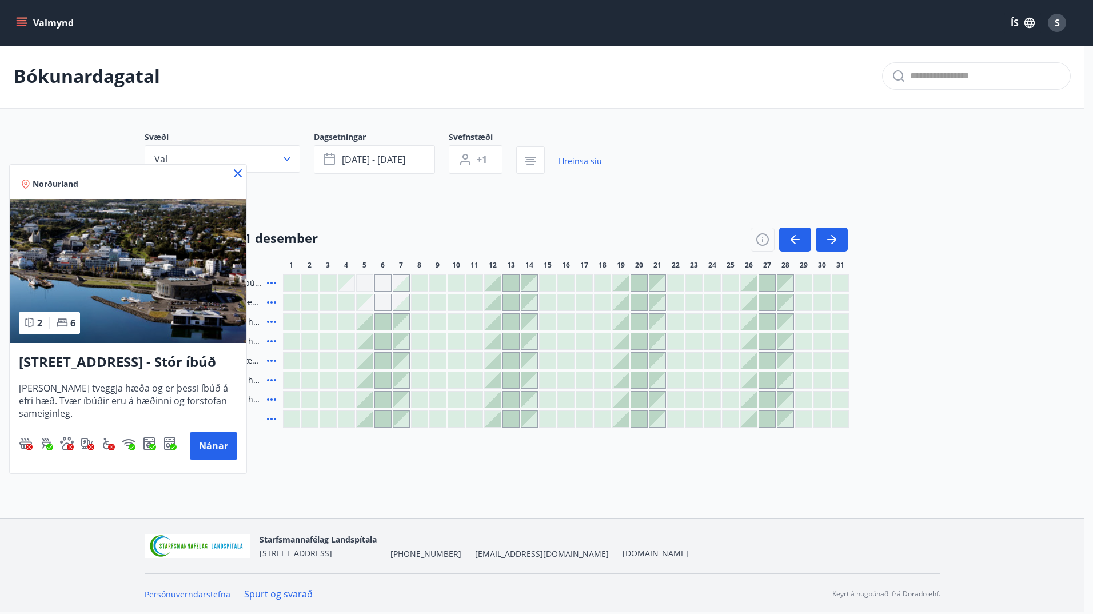
click at [31, 324] on icon at bounding box center [28, 322] width 11 height 11
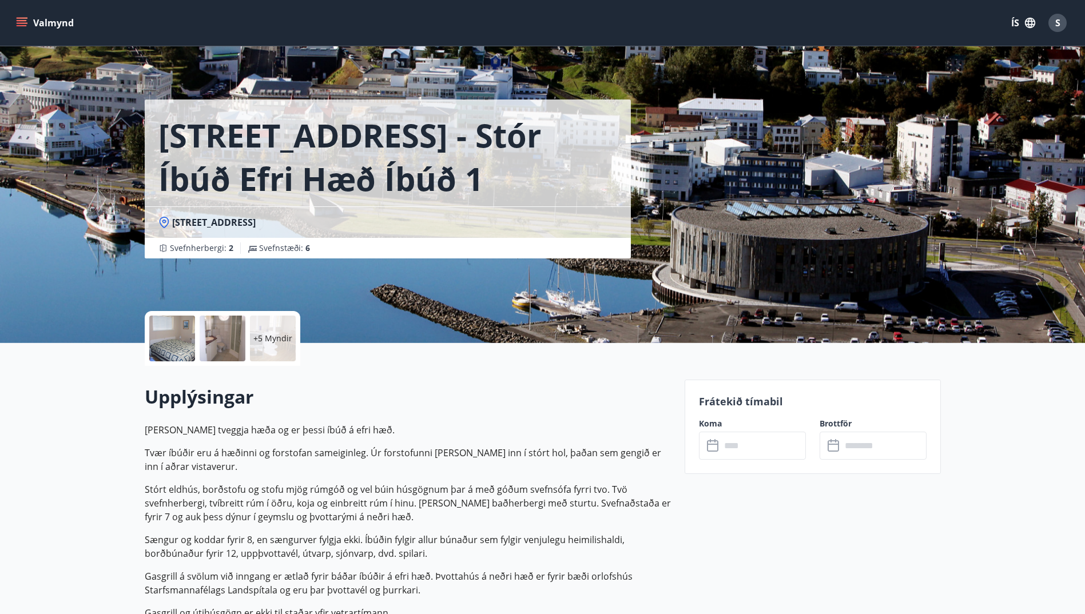
click at [257, 343] on p "+5 Myndir" at bounding box center [272, 338] width 39 height 11
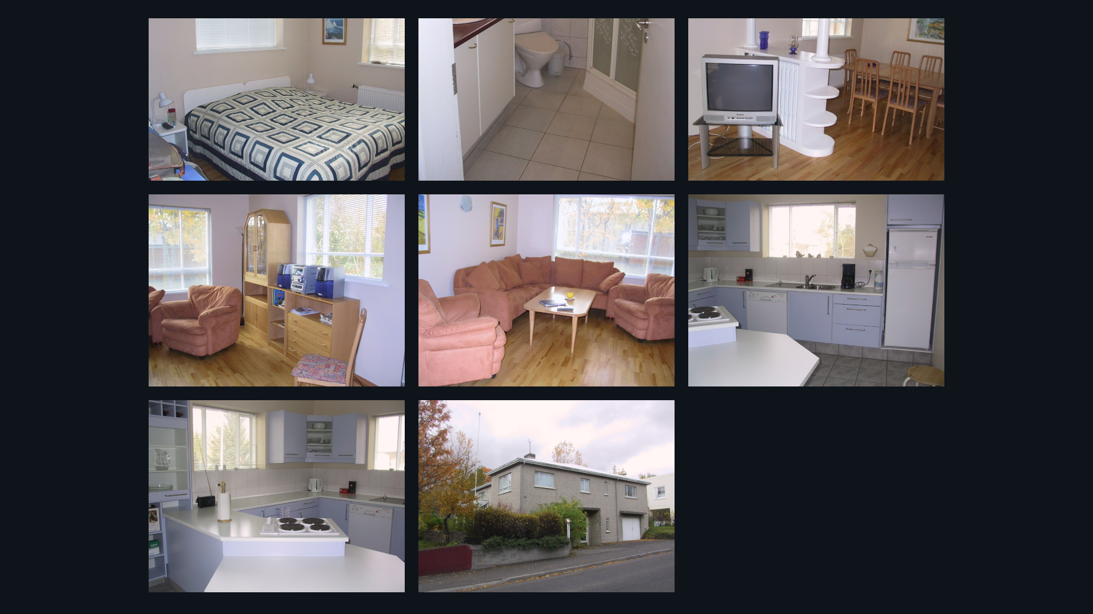
scroll to position [30, 0]
